Goal: Find specific fact: Find contact information

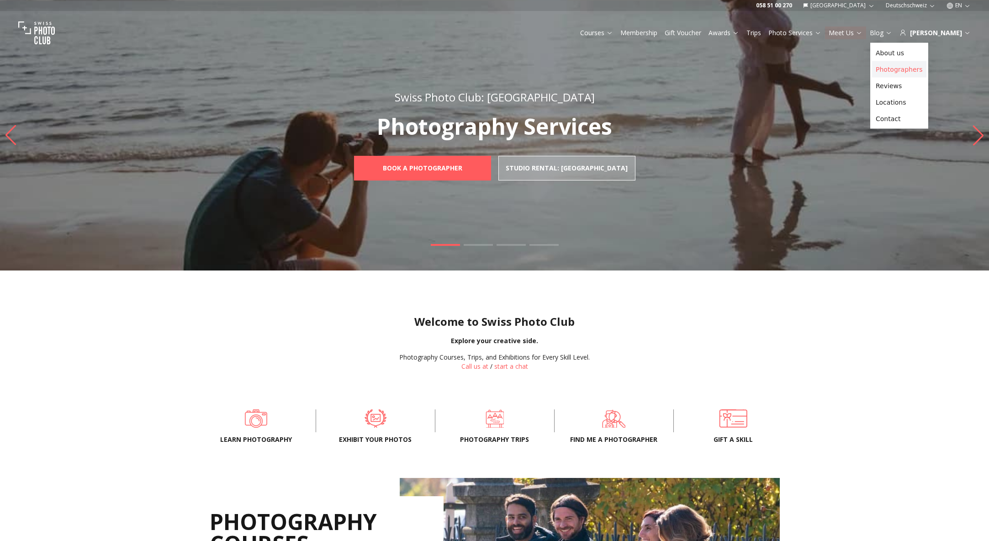
click at [889, 68] on link "Photographers" at bounding box center [899, 69] width 54 height 16
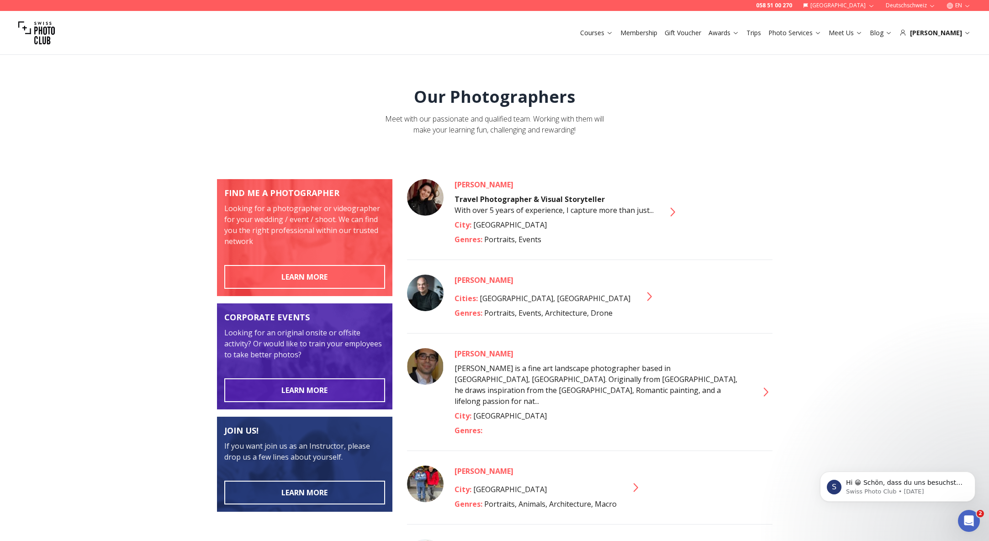
scroll to position [1530, 0]
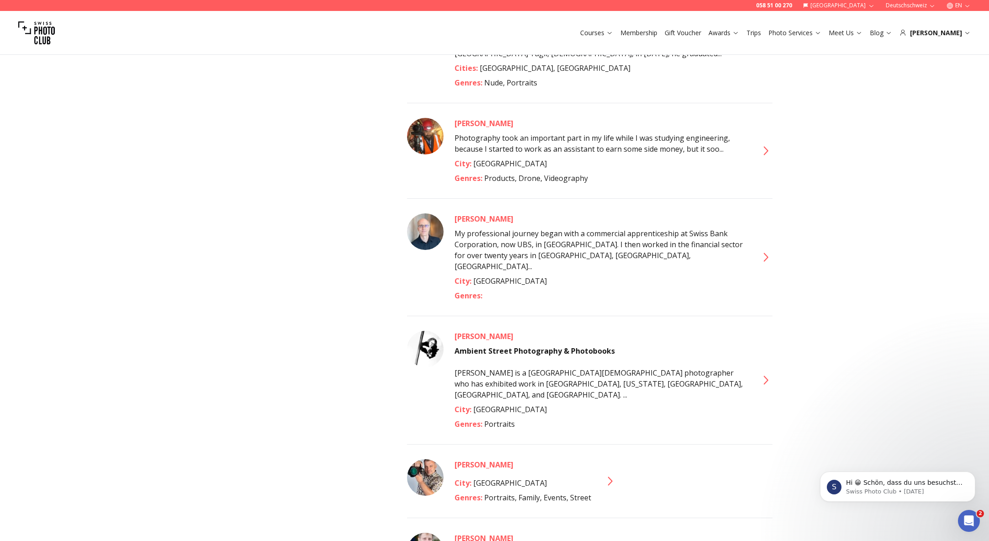
click at [482, 331] on div "[PERSON_NAME]" at bounding box center [601, 336] width 292 height 11
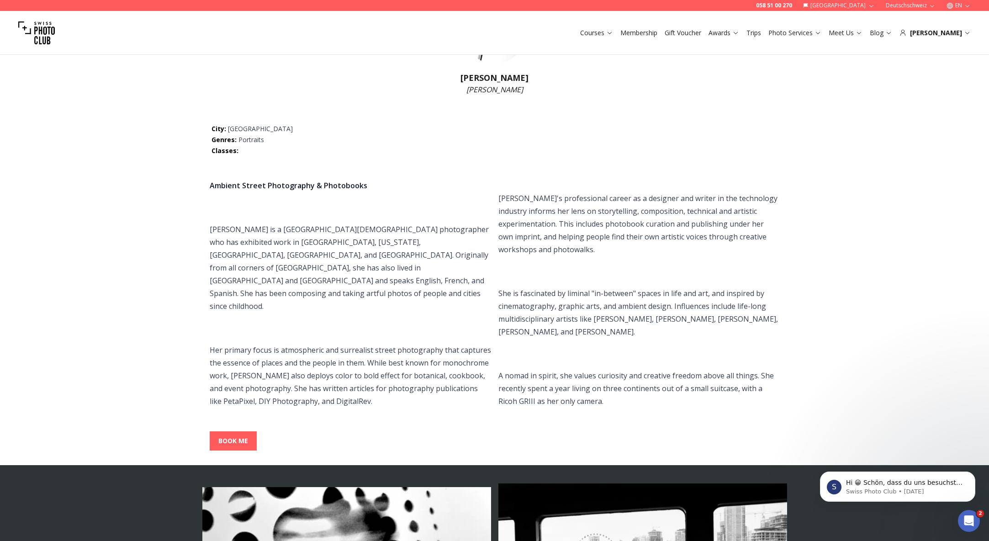
scroll to position [79, 0]
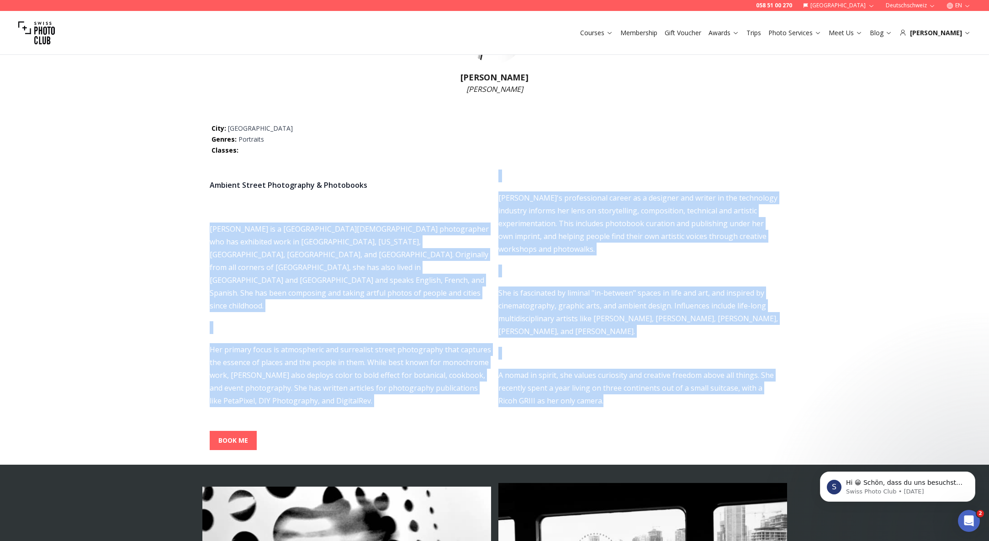
drag, startPoint x: 626, startPoint y: 383, endPoint x: 204, endPoint y: 232, distance: 447.8
click at [204, 232] on div "City : [GEOGRAPHIC_DATA] Genres : Portraits Classes : Ambient Street Photograph…" at bounding box center [494, 287] width 585 height 326
copy span "Lore Ipsumd si a Consec-adipi elitseddoeiu tem inc utlaboree dolo ma Aliqu, Eni…"
